Goal: Transaction & Acquisition: Purchase product/service

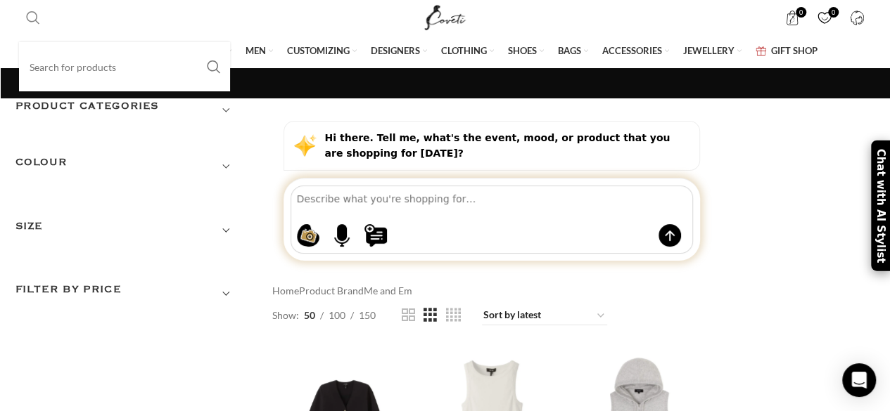
click at [55, 70] on input "Search" at bounding box center [124, 66] width 211 height 49
type input "me and em broderie"
click at [198, 42] on button "Search" at bounding box center [214, 66] width 32 height 49
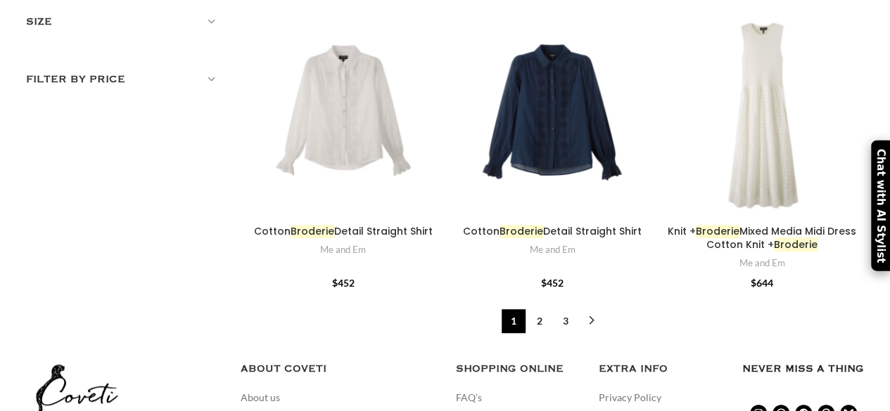
scroll to position [301, 0]
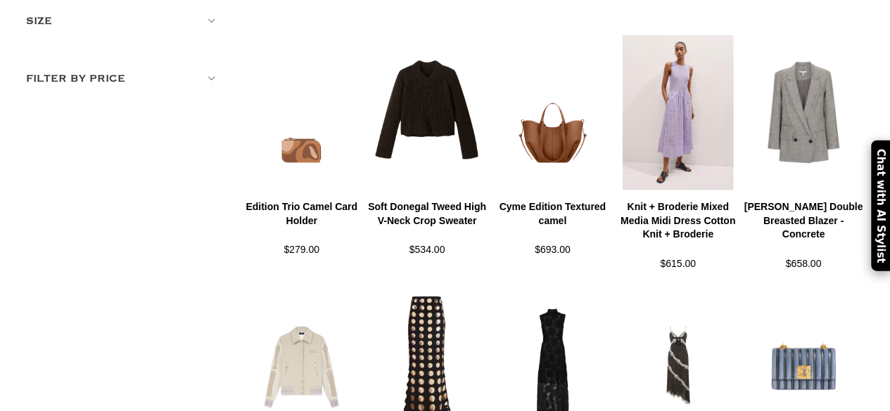
click at [679, 98] on img at bounding box center [677, 112] width 125 height 174
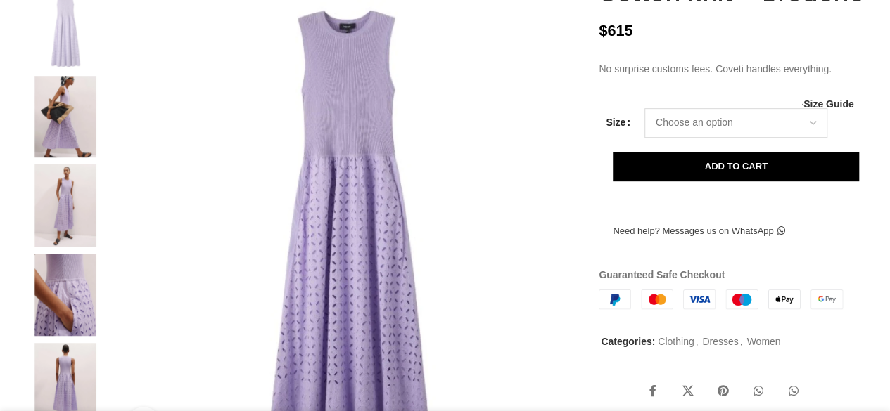
click at [708, 138] on select "Choose an option 4UK 6UK 8 UK 10 UK 12 UK 14 UK 16 UK" at bounding box center [735, 123] width 183 height 30
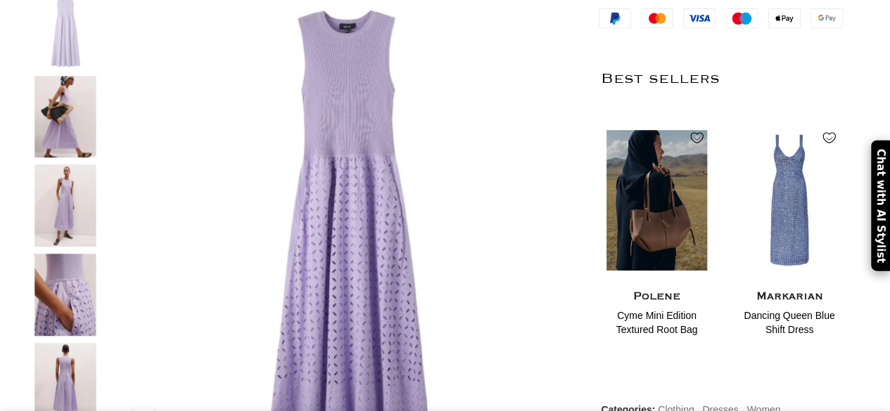
click at [634, 172] on img "1 / 2" at bounding box center [656, 200] width 115 height 174
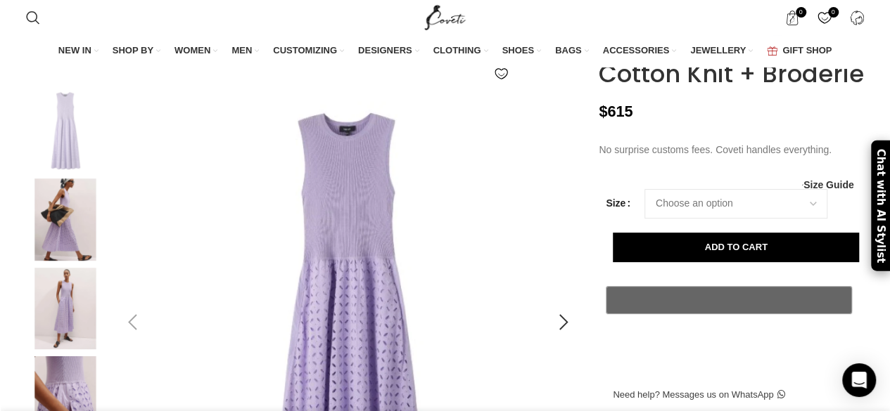
scroll to position [0, 148]
click at [708, 219] on select "Choose an option 4UK 6UK 8 UK 10 UK 12 UK 14 UK 16 UK" at bounding box center [735, 204] width 183 height 30
select select "8-uk"
click at [644, 219] on select "Choose an option 4UK 6UK 8 UK 10 UK 12 UK 14 UK 16 UK" at bounding box center [735, 204] width 183 height 30
select select "8-uk"
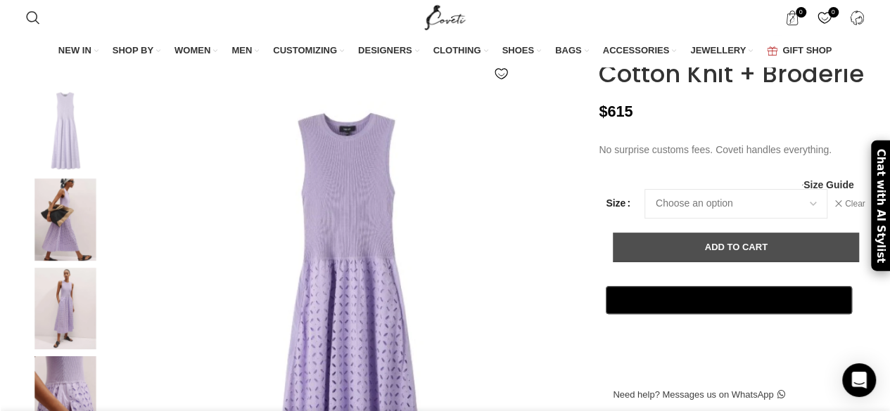
scroll to position [0, 296]
click at [758, 262] on button "Add to cart" at bounding box center [736, 248] width 246 height 30
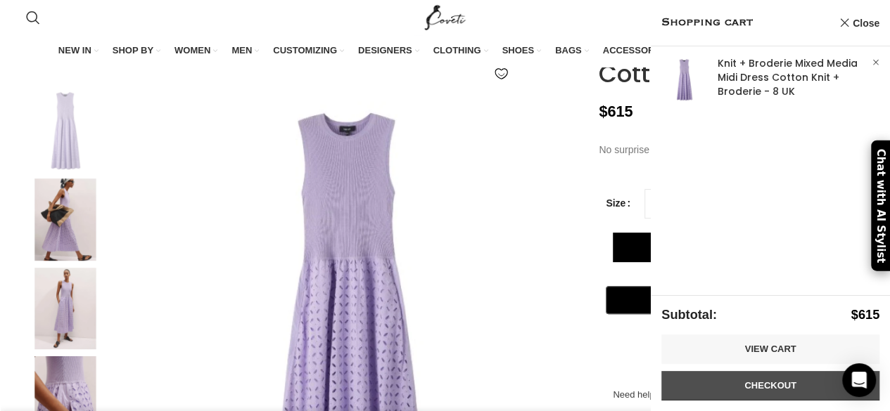
click at [758, 386] on link "Checkout" at bounding box center [770, 386] width 218 height 30
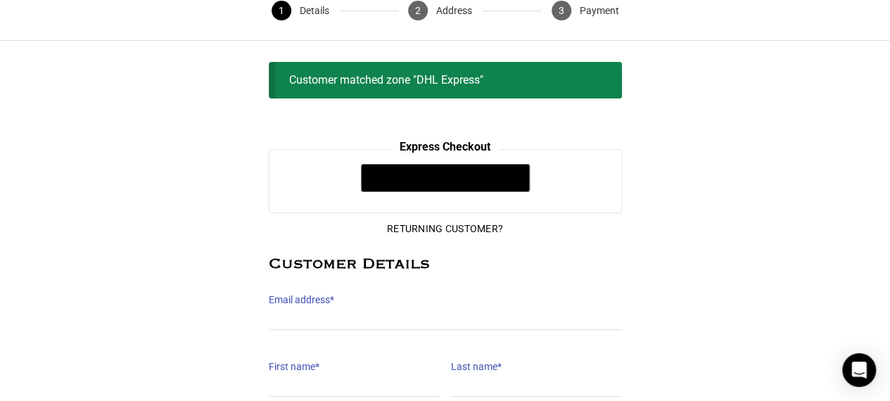
scroll to position [63, 0]
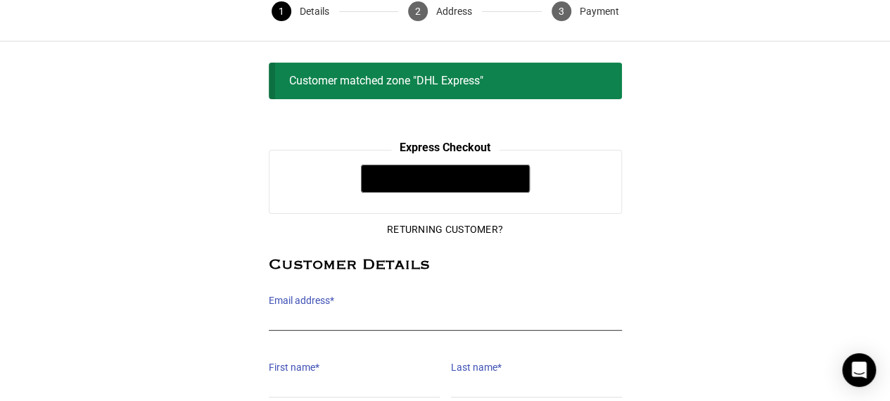
click at [327, 320] on input "Email address *" at bounding box center [445, 320] width 353 height 20
type input "[PERSON_NAME][EMAIL_ADDRESS][DOMAIN_NAME]"
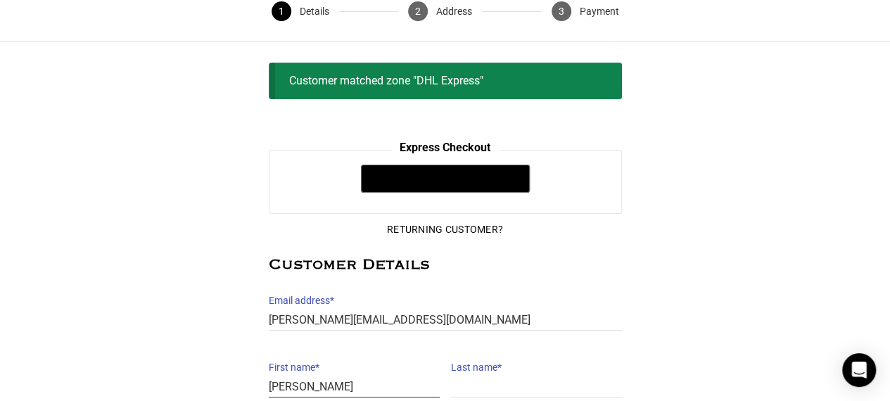
type input "[PERSON_NAME]"
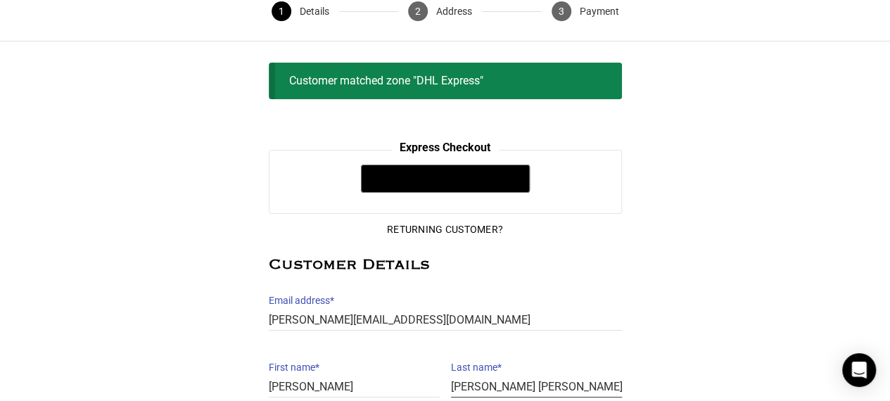
type input "[PERSON_NAME] [PERSON_NAME]"
click at [719, 216] on div "@import url(//[DOMAIN_NAME][URL]) •••••• Express Checkout @import url(//[DOMAIN…" at bounding box center [445, 354] width 890 height 408
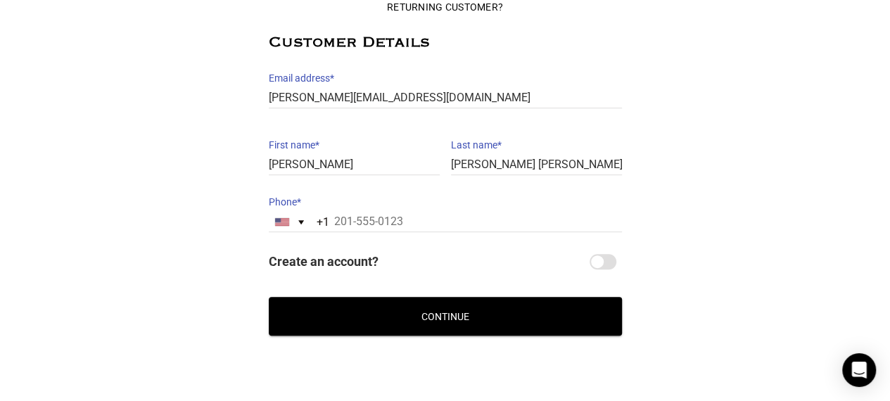
scroll to position [313, 0]
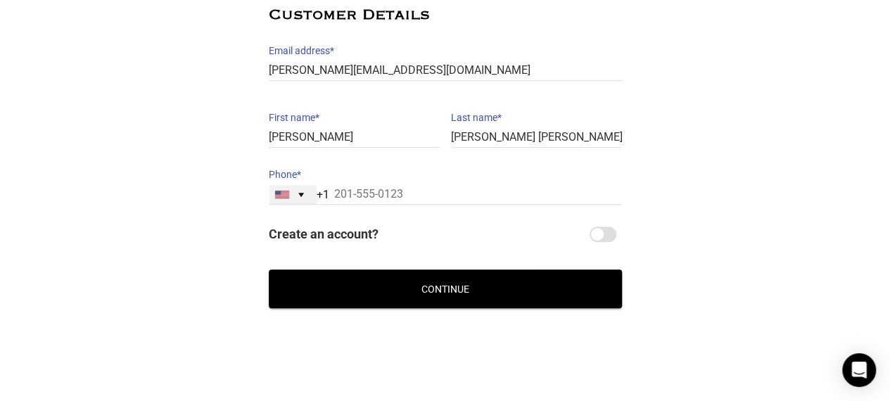
click at [302, 196] on div "[GEOGRAPHIC_DATA] +1" at bounding box center [292, 194] width 47 height 19
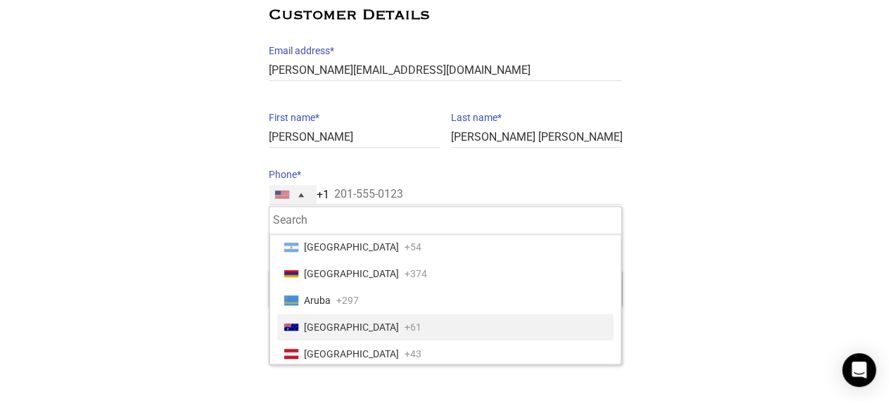
scroll to position [243, 0]
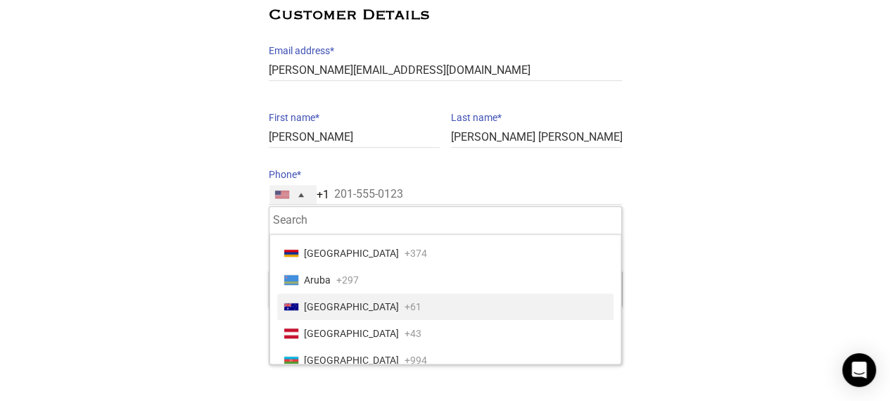
click at [426, 305] on li "[GEOGRAPHIC_DATA] +61" at bounding box center [445, 306] width 336 height 27
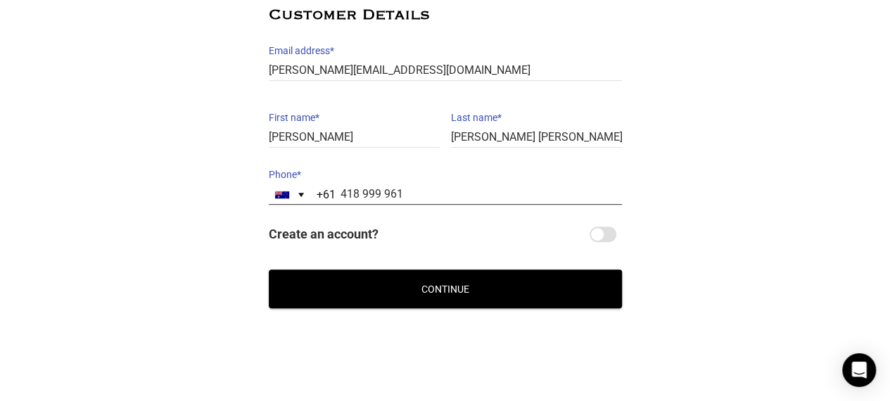
type input "418 999 961"
click at [453, 291] on button "Continue" at bounding box center [445, 288] width 353 height 39
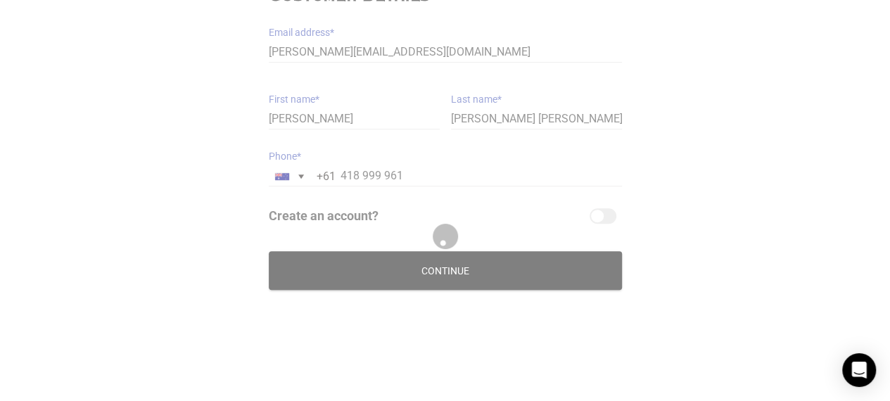
scroll to position [255, 0]
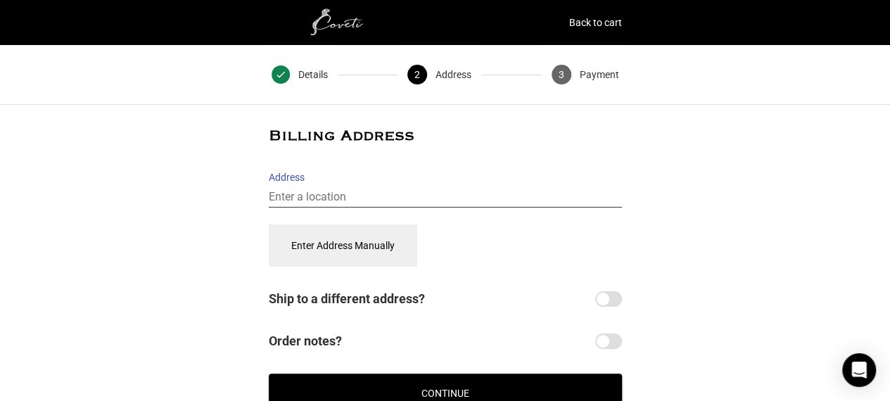
click at [321, 195] on input "Address" at bounding box center [445, 197] width 353 height 20
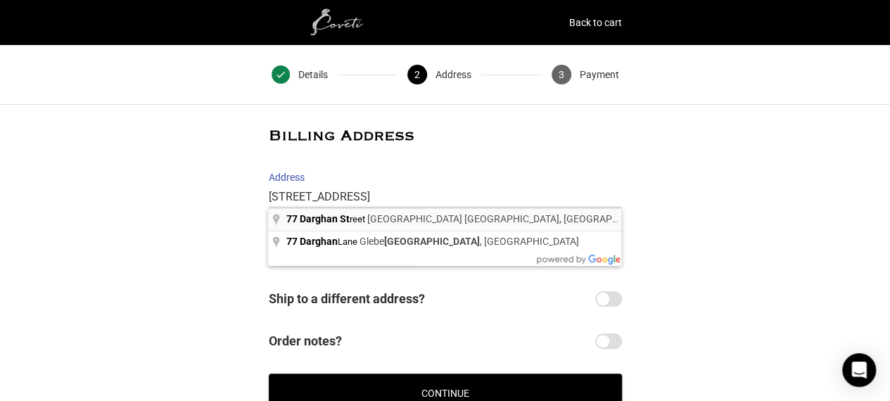
type input "[STREET_ADDRESS]"
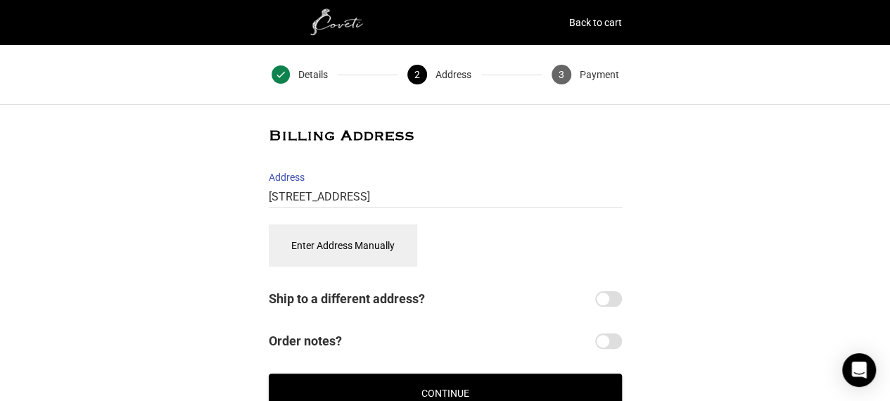
select select "AU"
type input "[STREET_ADDRESS]"
type input "Glebe"
type input "2037"
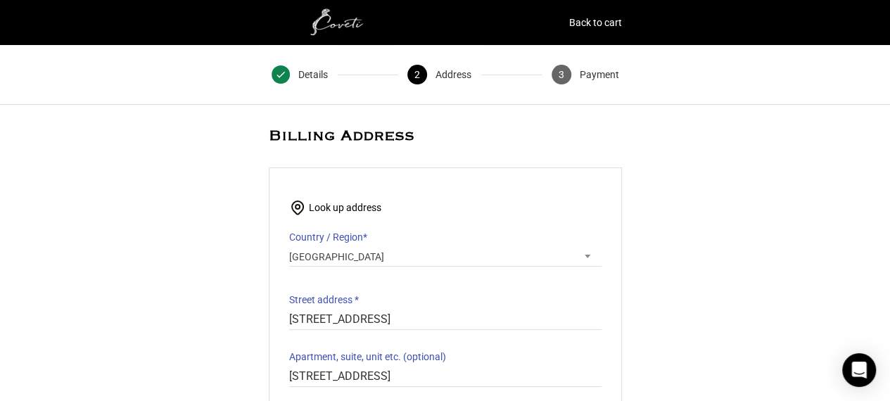
select select "[GEOGRAPHIC_DATA]"
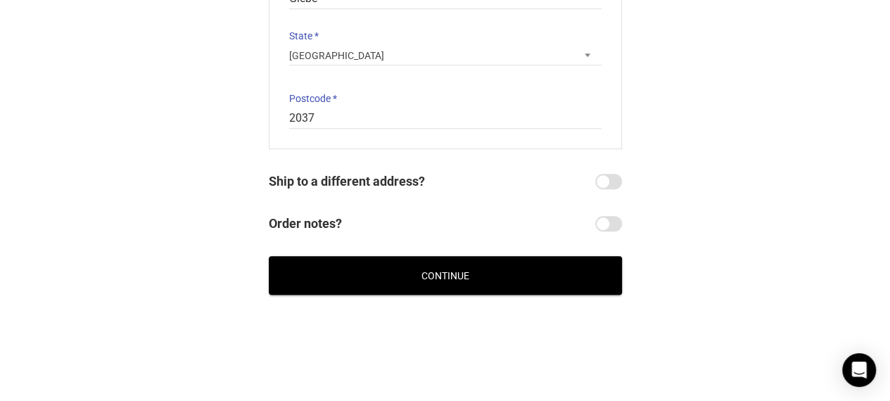
scroll to position [438, 0]
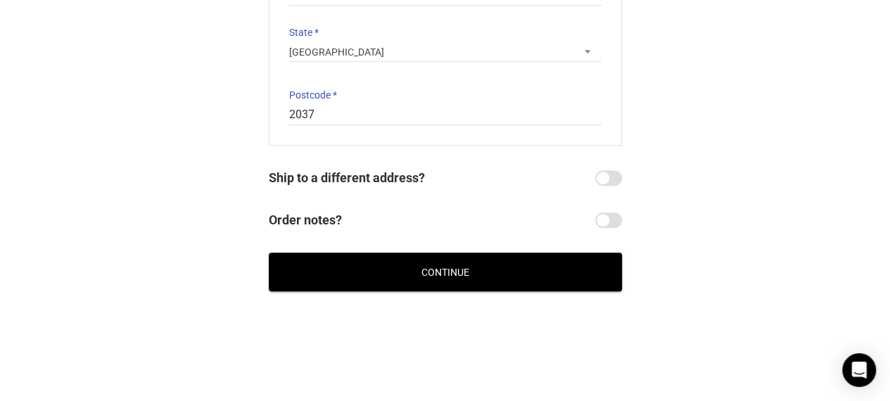
click at [545, 271] on button "Continue" at bounding box center [445, 272] width 353 height 39
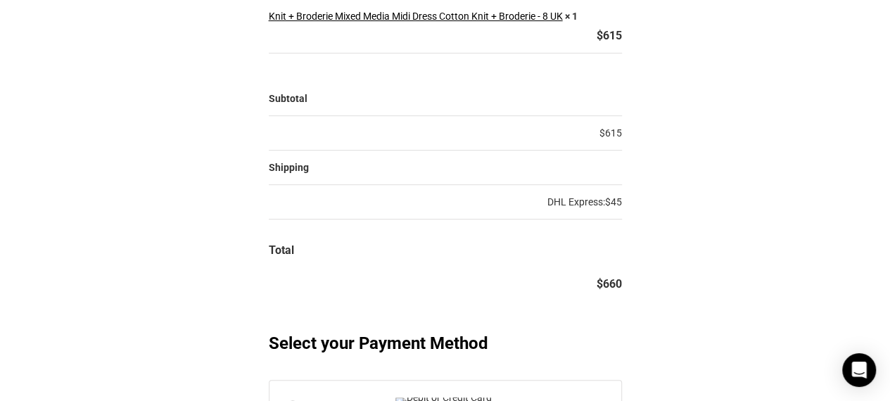
scroll to position [256, 0]
click at [127, 51] on div "@import url(//[DOMAIN_NAME][URL]) •••••• Express Checkout @import url(//[DOMAIN…" at bounding box center [445, 391] width 890 height 1021
click at [120, 155] on div "@import url(//[DOMAIN_NAME][URL]) •••••• Express Checkout @import url(//[DOMAIN…" at bounding box center [445, 391] width 890 height 1021
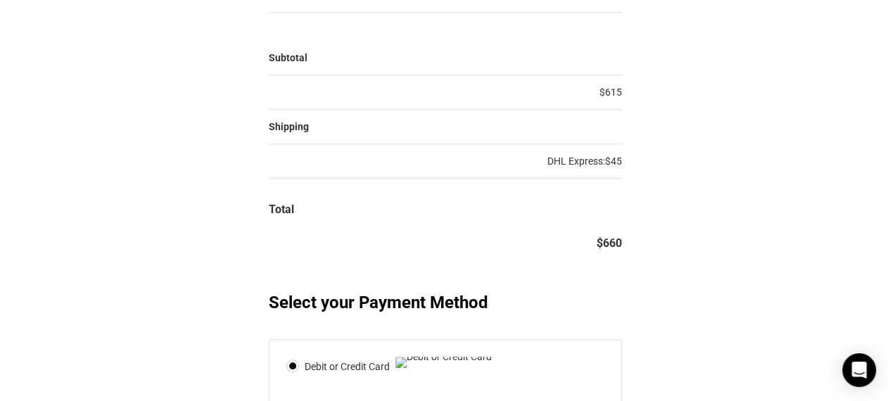
scroll to position [294, 0]
